Goal: Task Accomplishment & Management: Use online tool/utility

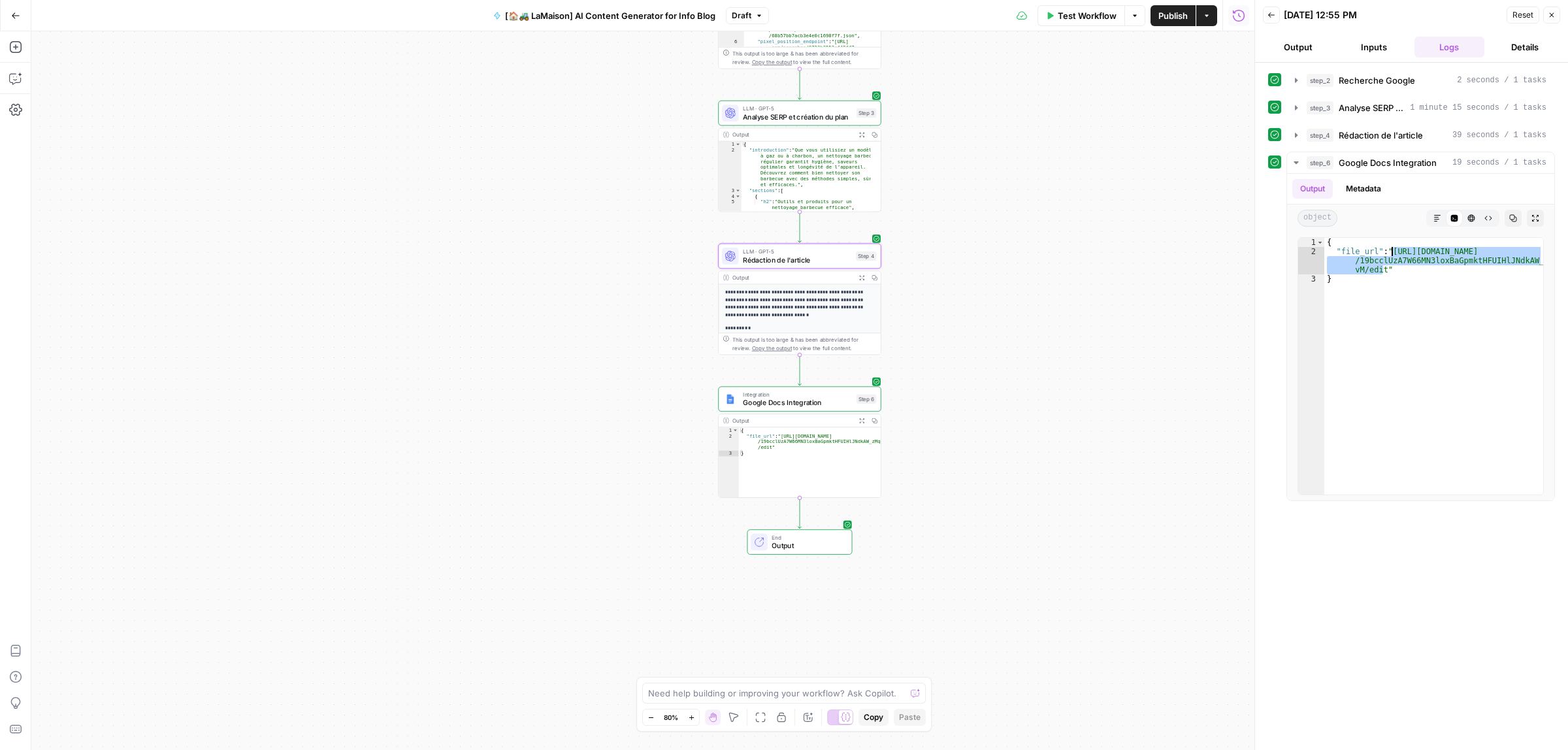
click at [1165, 18] on span "Publish" at bounding box center [1173, 16] width 30 height 13
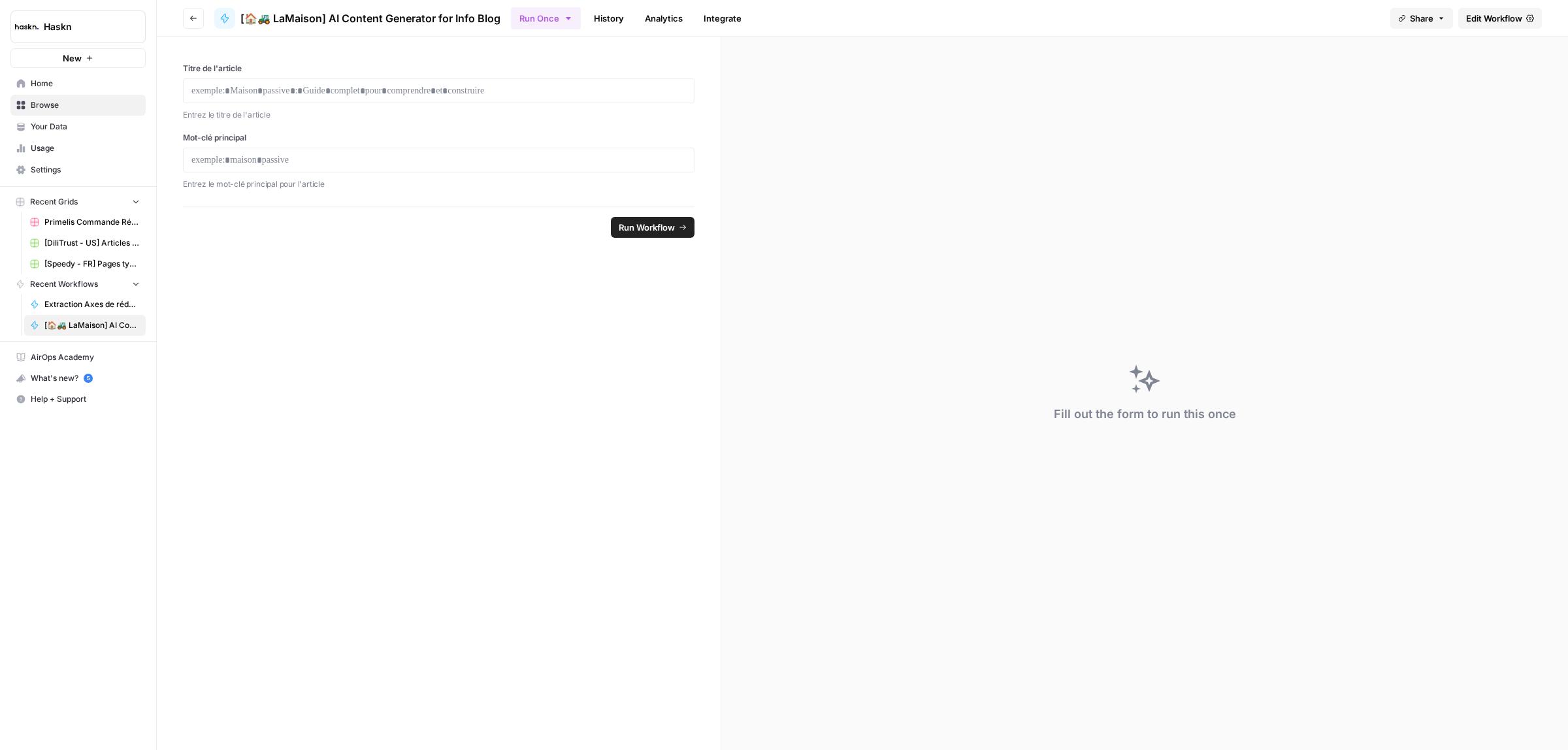
click at [572, 23] on button "Run Once" at bounding box center [546, 18] width 70 height 23
click at [580, 78] on link "Run Batch Run this Workflow in bulk via CSV upload" at bounding box center [615, 93] width 195 height 36
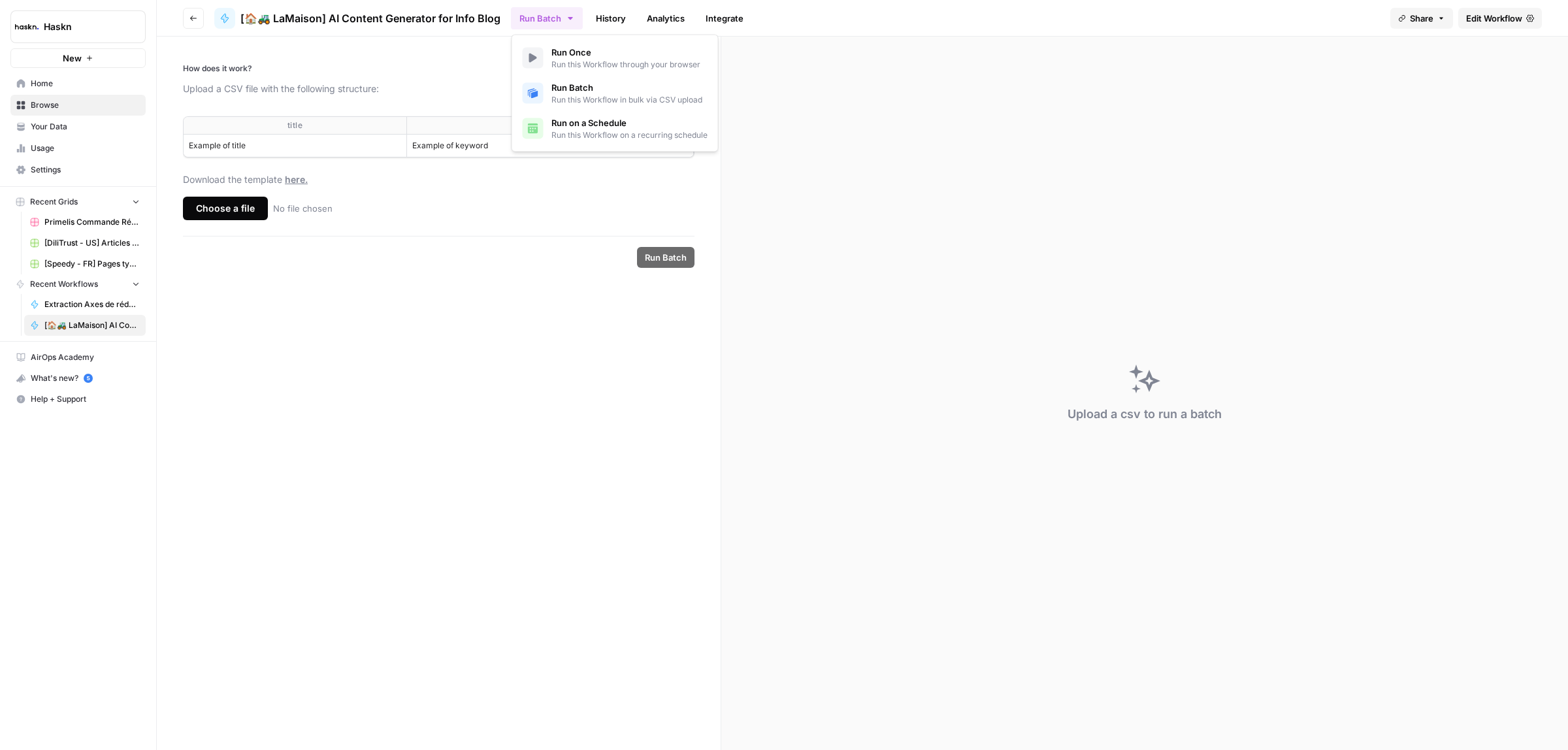
click at [464, 436] on form "How does it work? Upload a CSV file with the following structure: title keyword…" at bounding box center [439, 393] width 564 height 713
drag, startPoint x: 273, startPoint y: 125, endPoint x: 501, endPoint y: 151, distance: 229.5
click at [501, 151] on table "title keyword Example of title Example of keyword" at bounding box center [439, 137] width 510 height 40
copy table "title keyword Example of title Example of keyword"
click at [244, 216] on div "Choose a file" at bounding box center [225, 208] width 85 height 24
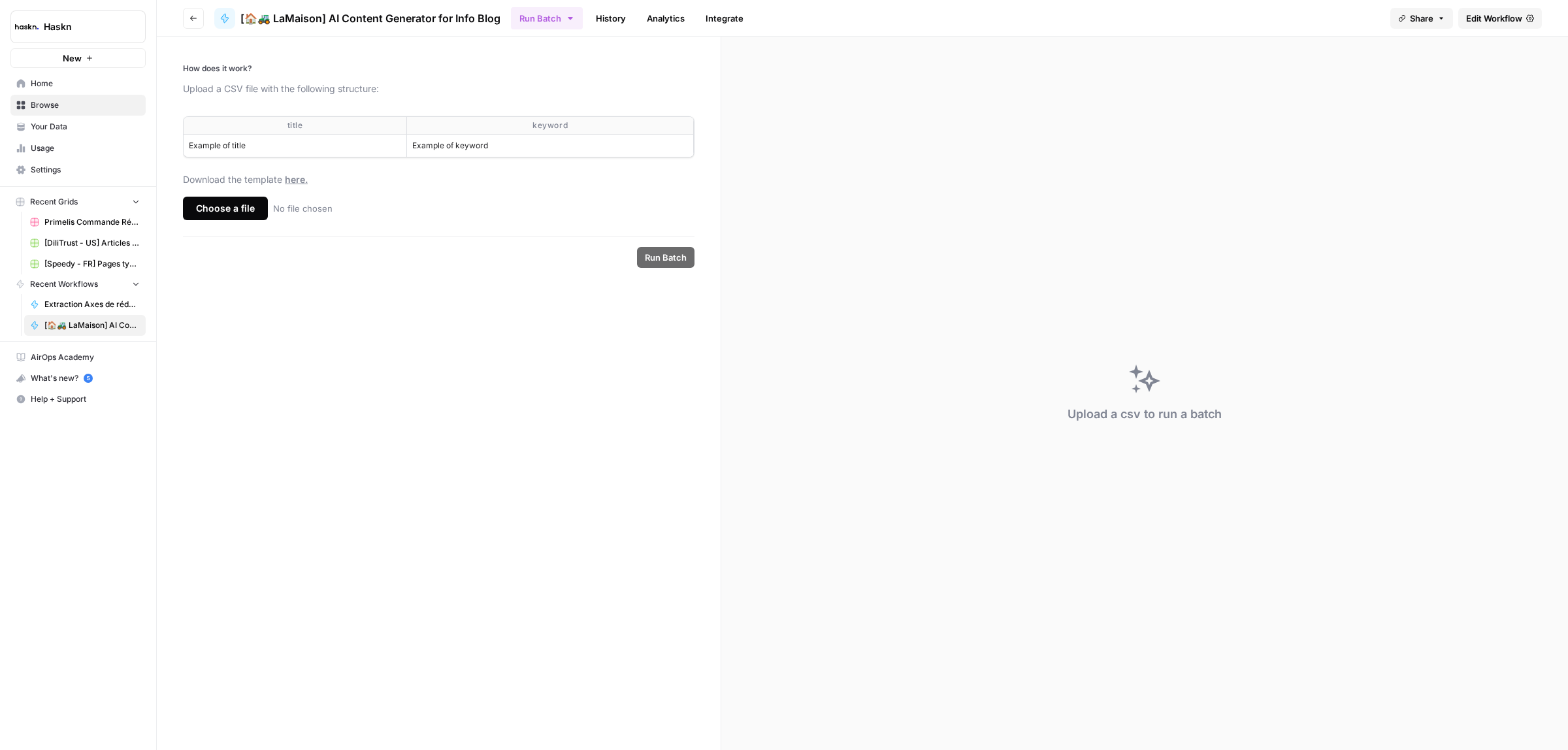
click at [0, 0] on input "Choose a file No file chosen" at bounding box center [0, 0] width 0 height 0
click at [669, 262] on span "Run Batch" at bounding box center [666, 257] width 42 height 13
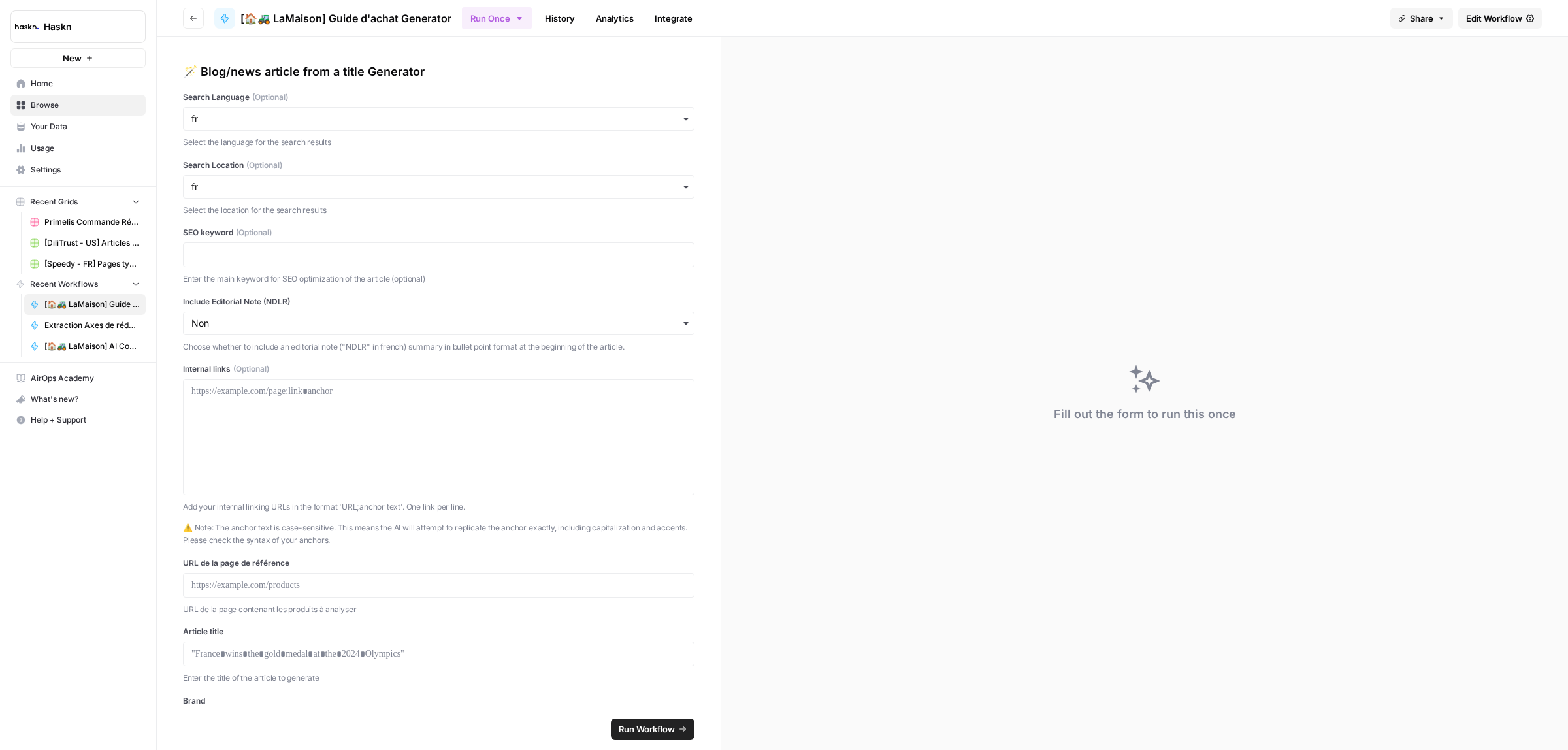
click at [523, 26] on button "Run Once" at bounding box center [497, 18] width 70 height 23
click at [540, 106] on link "Run Batch Run this Workflow in bulk via CSV upload" at bounding box center [568, 93] width 195 height 36
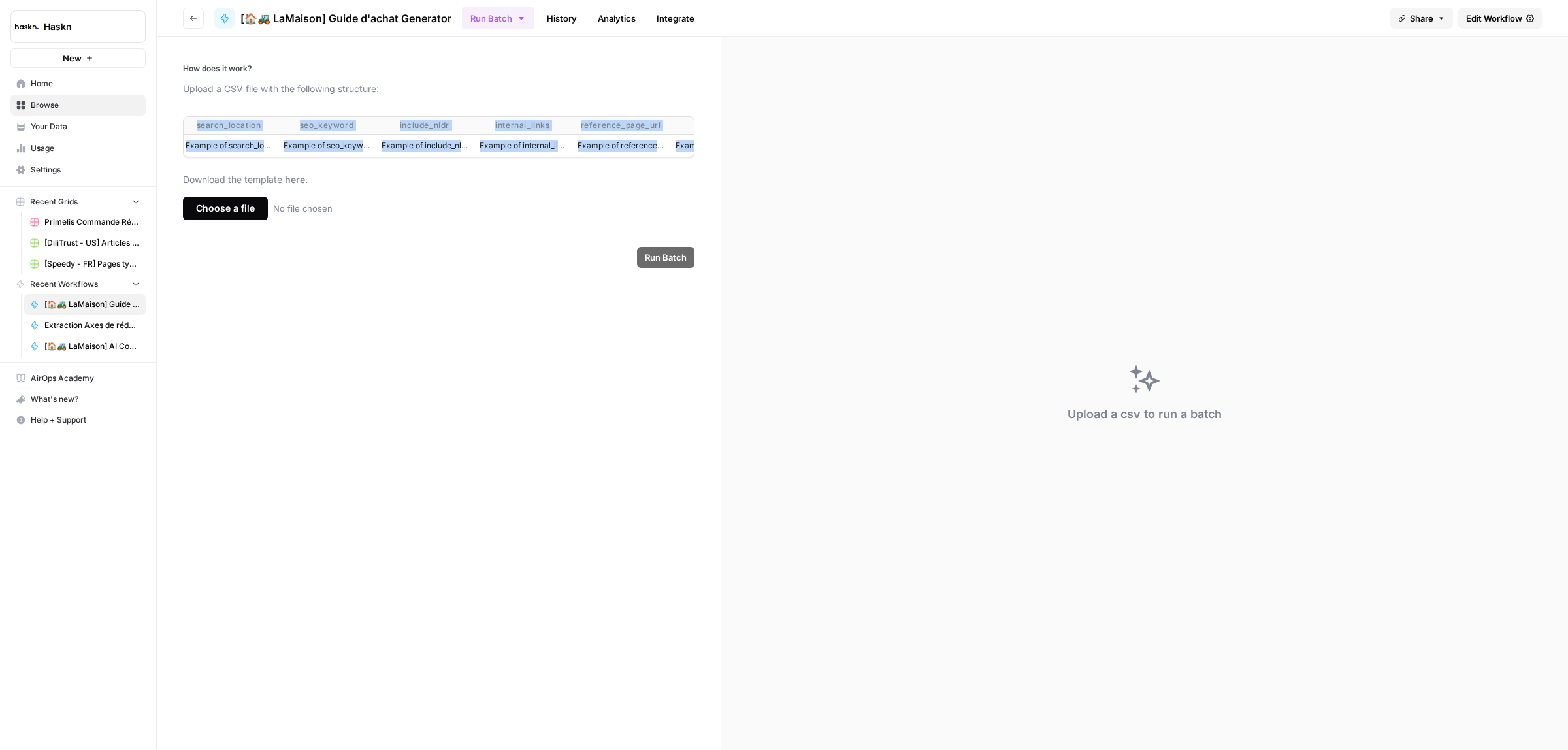
scroll to position [0, 250]
drag, startPoint x: 194, startPoint y: 118, endPoint x: 690, endPoint y: 145, distance: 496.7
click at [690, 145] on table "search_language search_location seo_keyword include_nldr internal_links referen…" at bounding box center [314, 137] width 759 height 40
copy table "search_language search_location seo_keyword include_nldr internal_links referen…"
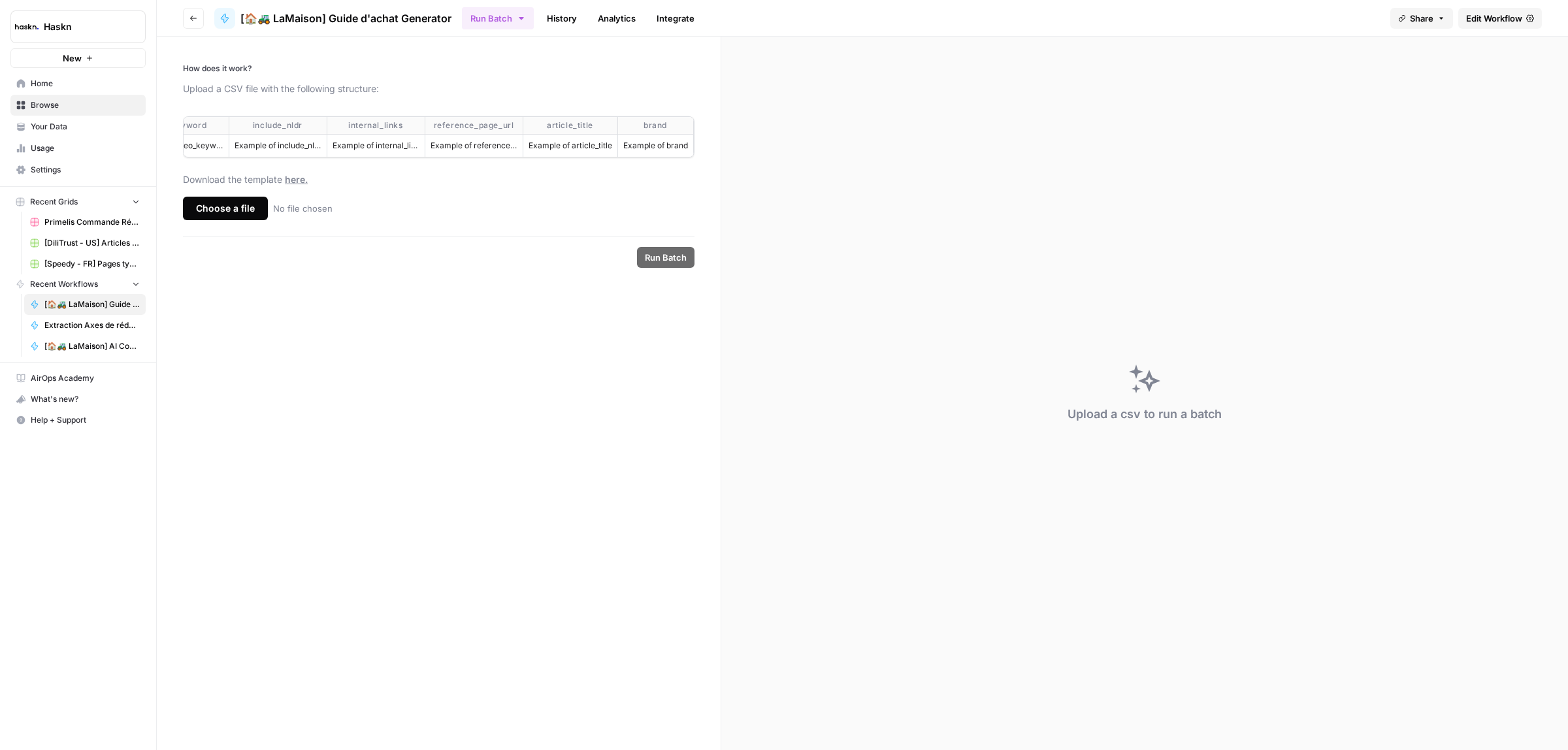
click at [413, 367] on form "How does it work? Upload a CSV file with the following structure: search_langua…" at bounding box center [439, 393] width 564 height 713
click at [512, 28] on button "Run Batch" at bounding box center [498, 18] width 72 height 23
click at [513, 54] on span "Run Once" at bounding box center [578, 52] width 149 height 13
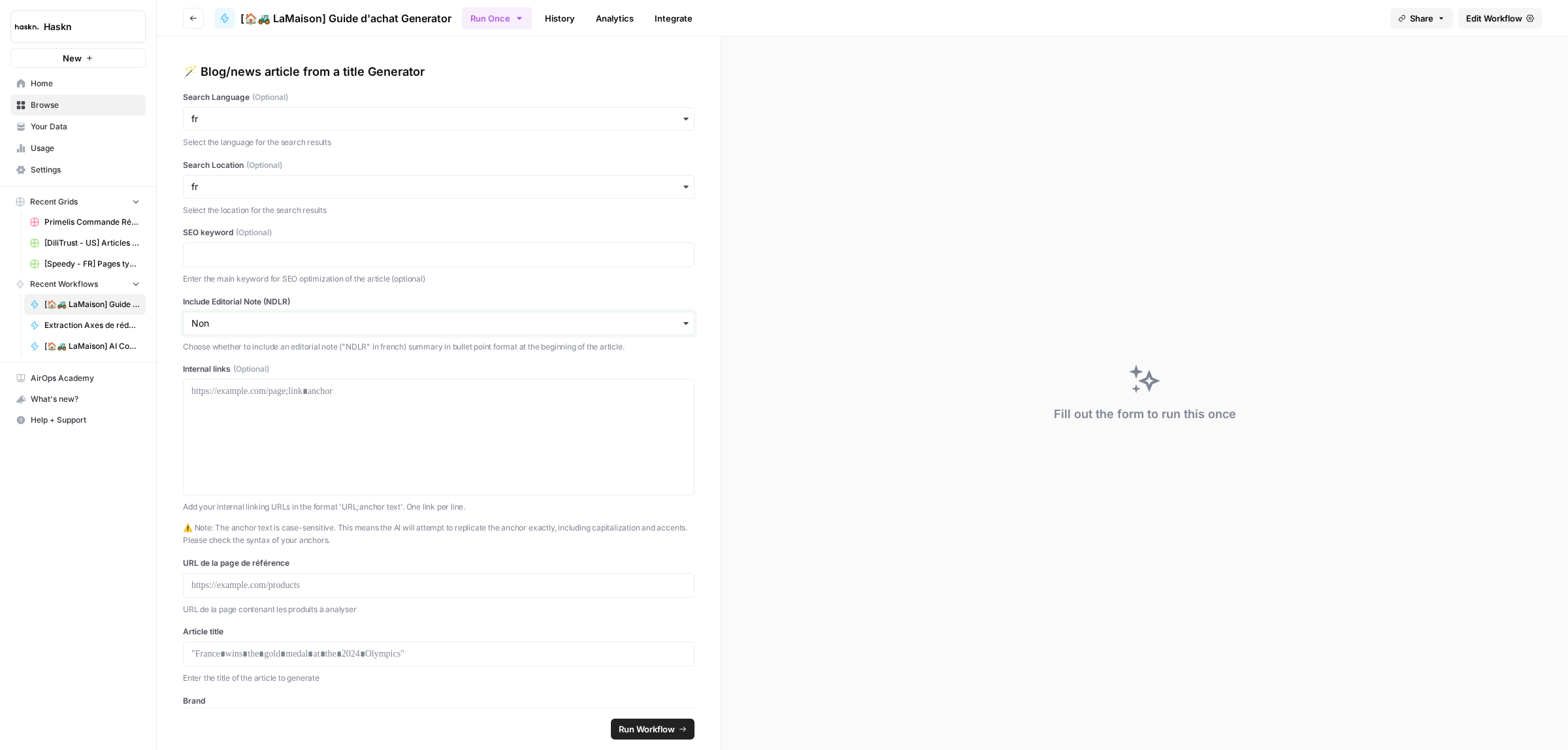
click at [653, 317] on input "Include Editorial Note (NDLR)" at bounding box center [439, 323] width 495 height 13
